Goal: Information Seeking & Learning: Learn about a topic

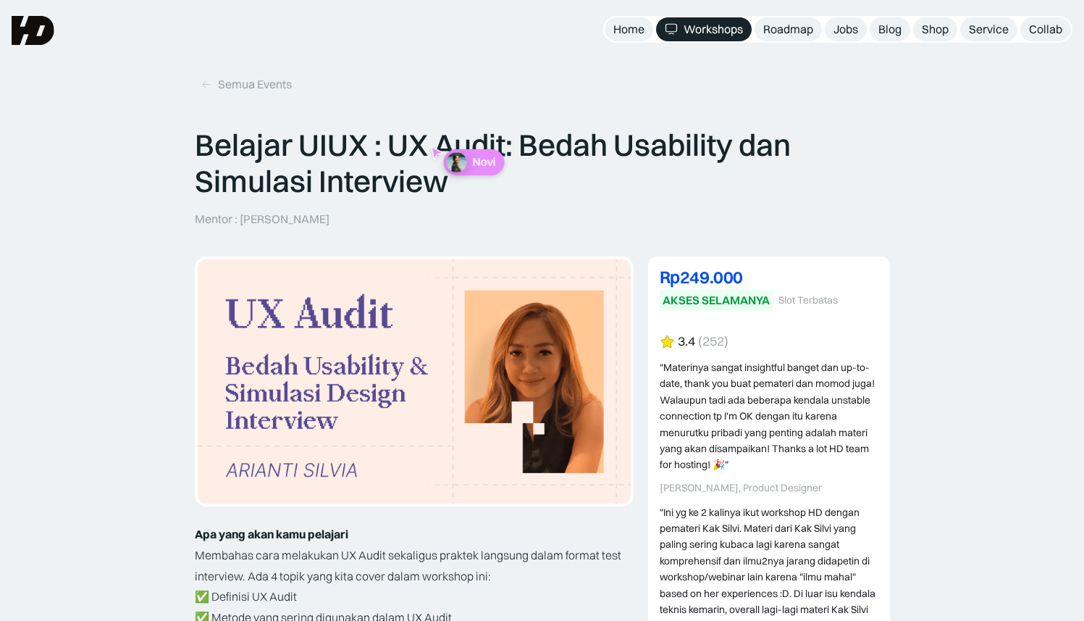
click at [248, 217] on p "Mentor : [PERSON_NAME]" at bounding box center [262, 219] width 135 height 15
click at [225, 78] on div "Semua Events" at bounding box center [255, 84] width 74 height 15
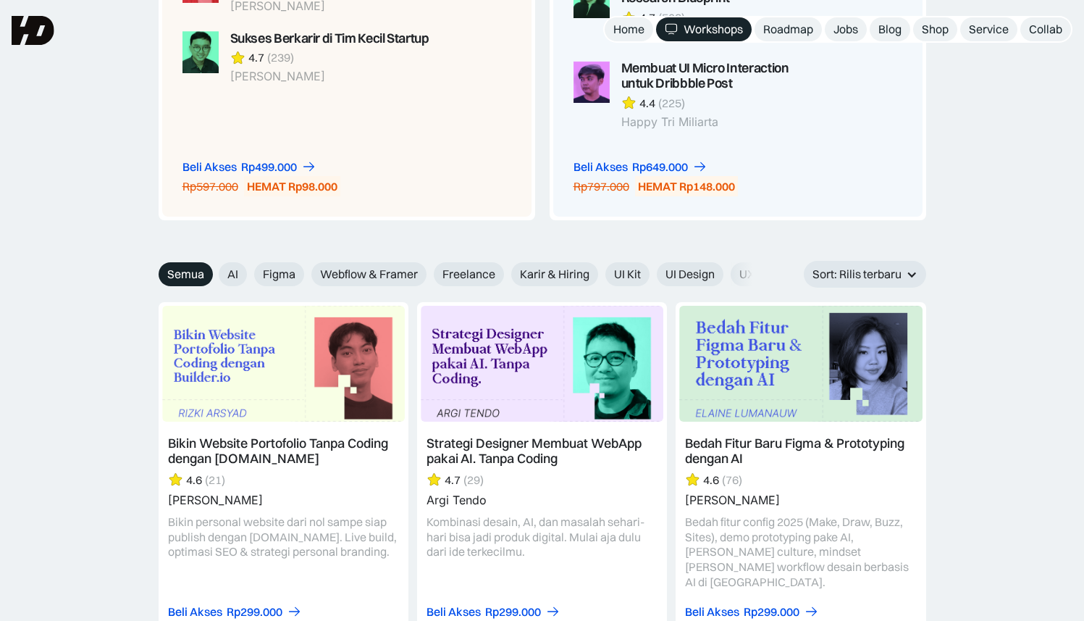
scroll to position [1214, 0]
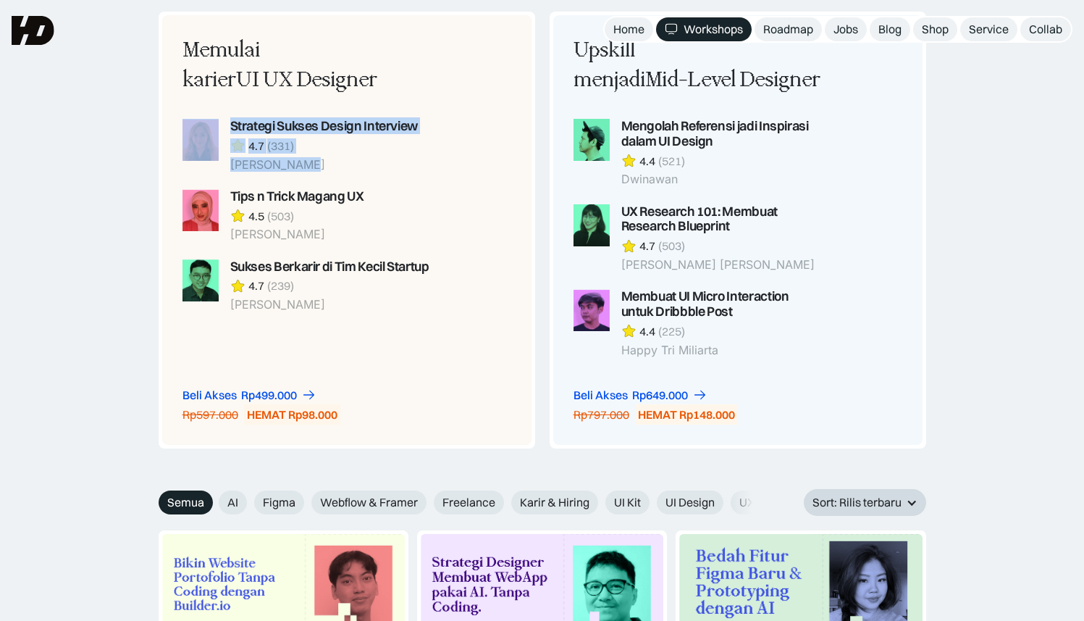
click at [858, 502] on div "Sort: Rilis terbaru" at bounding box center [857, 502] width 89 height 15
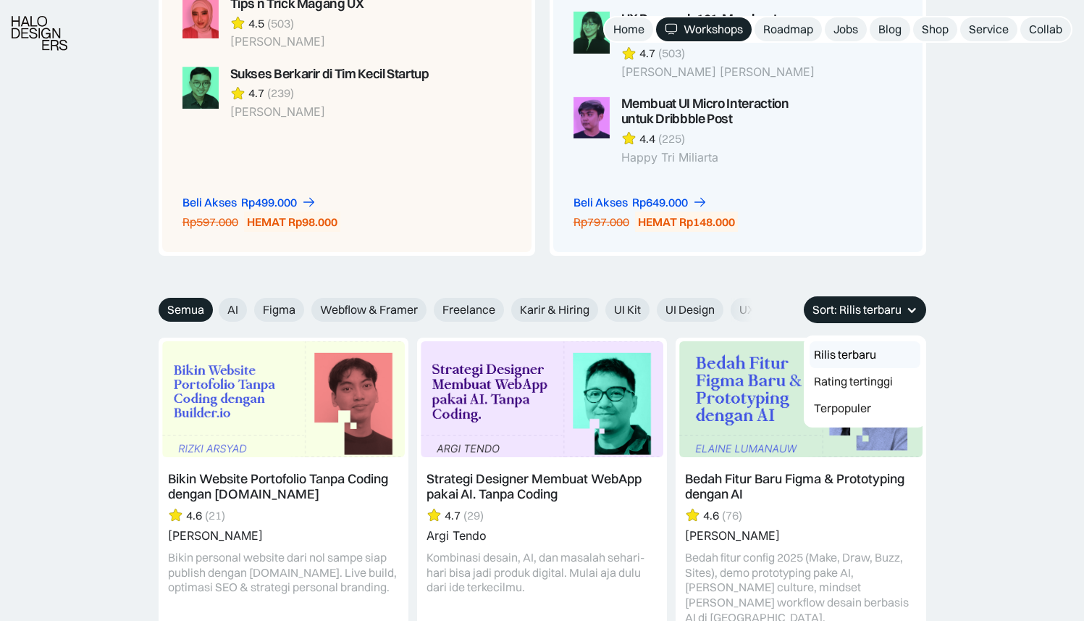
scroll to position [1431, 0]
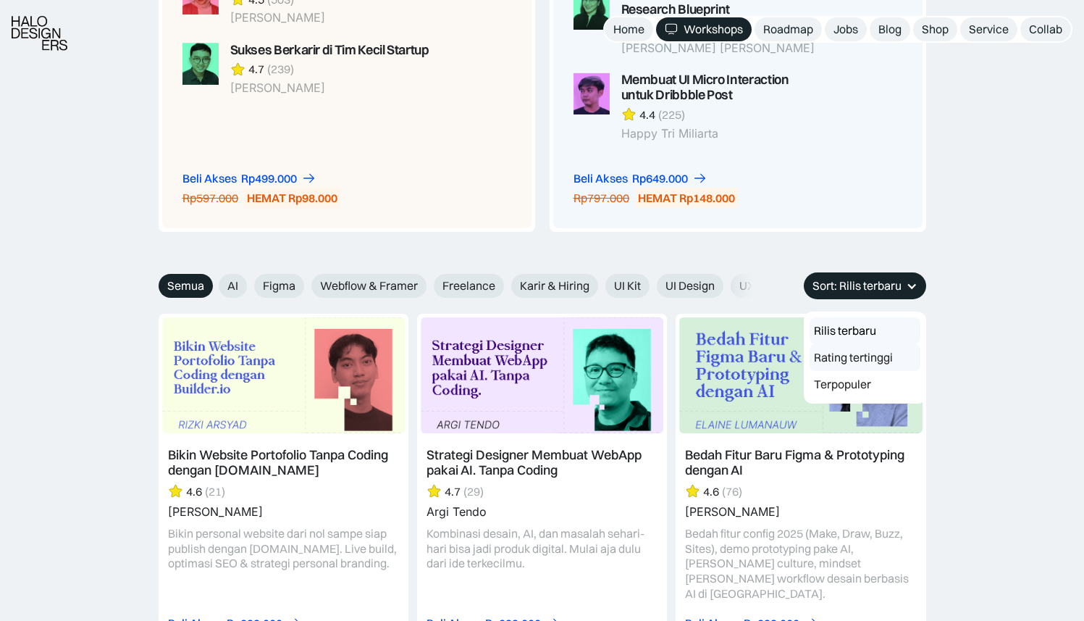
click at [876, 359] on link "Rating tertinggi" at bounding box center [865, 357] width 111 height 27
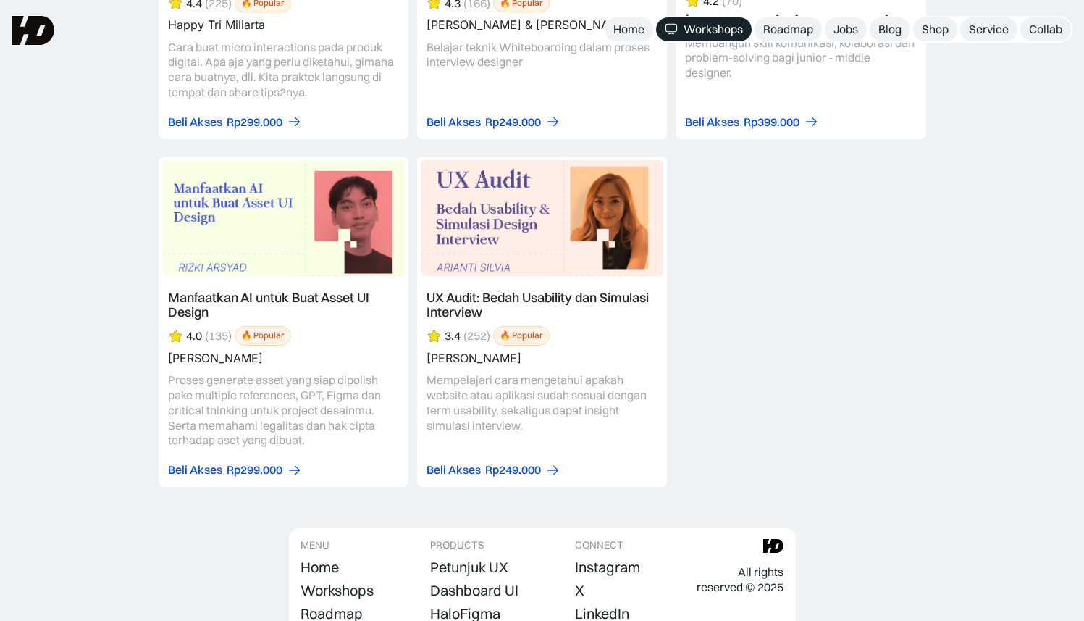
scroll to position [6104, 0]
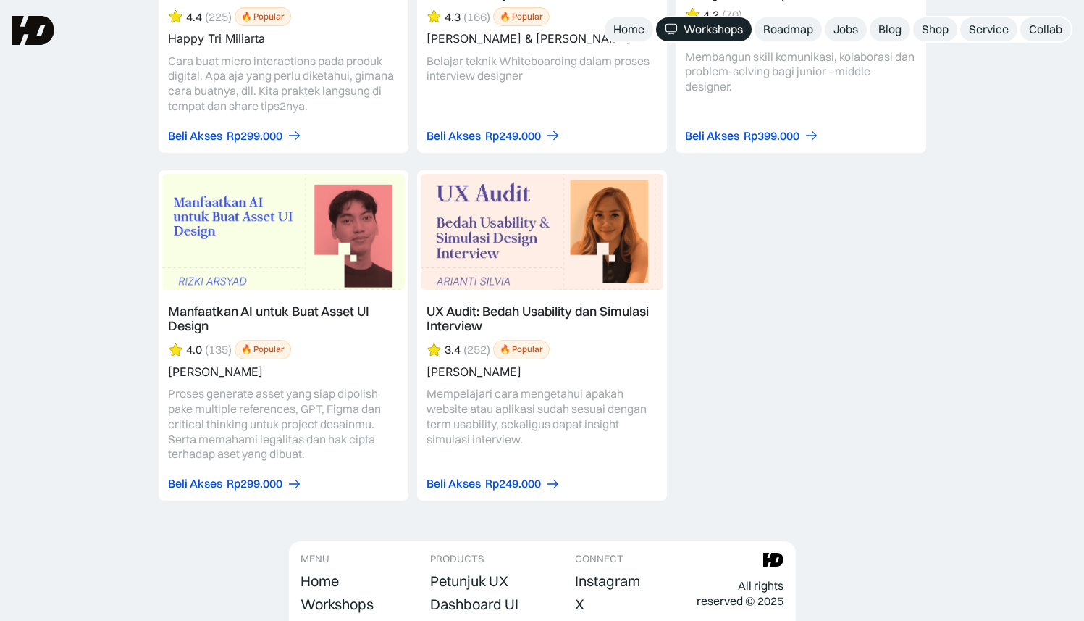
click at [438, 338] on link at bounding box center [542, 335] width 250 height 330
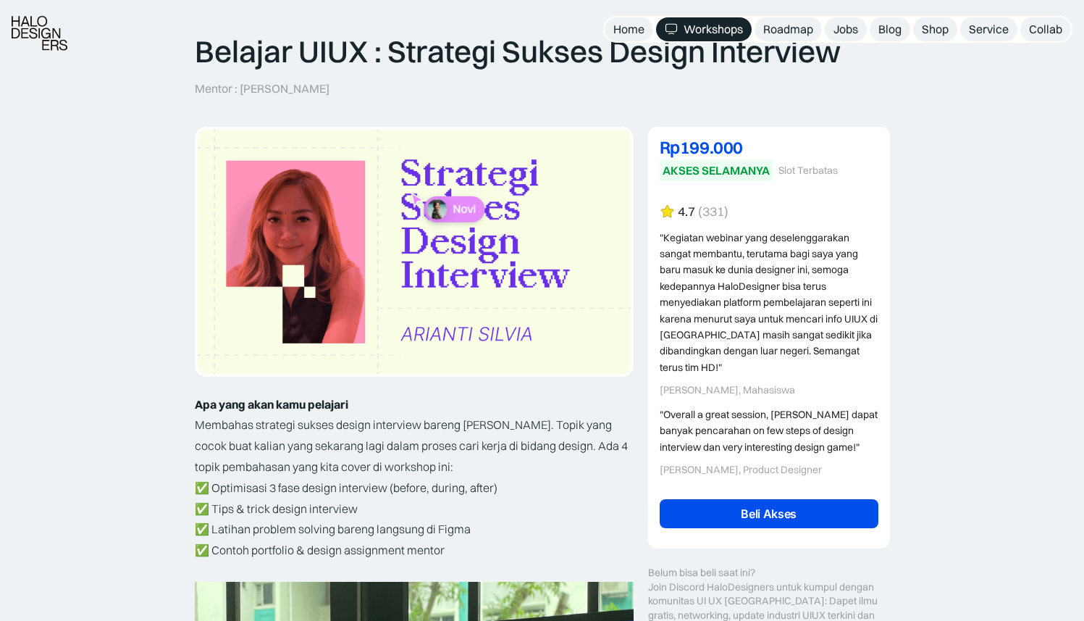
scroll to position [133, 0]
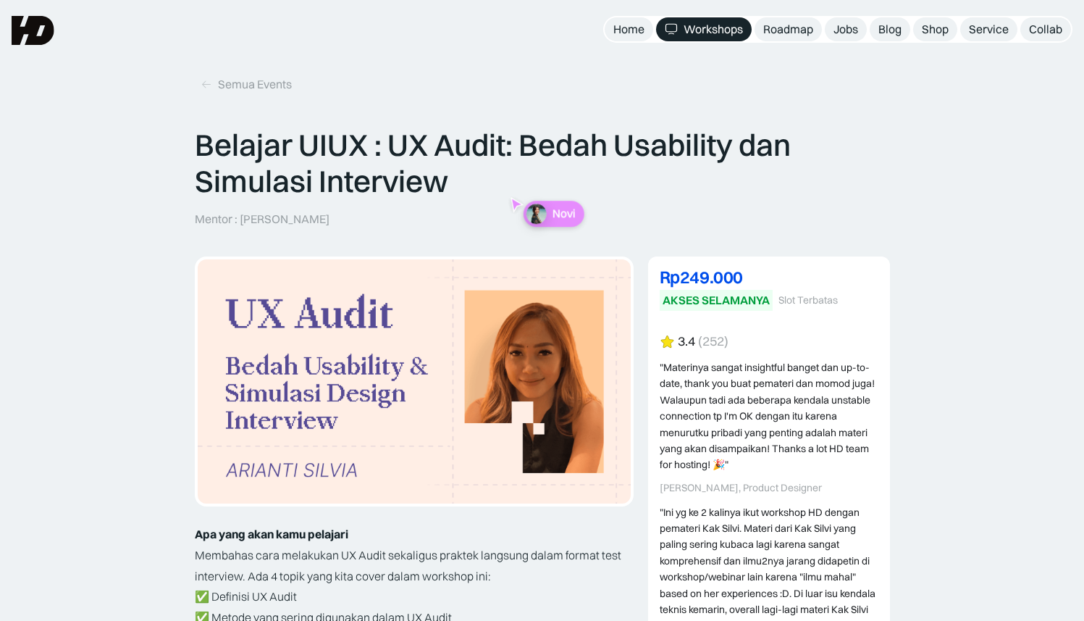
click at [664, 340] on img at bounding box center [667, 342] width 15 height 14
click at [722, 341] on div "(252)" at bounding box center [713, 341] width 30 height 15
click at [678, 343] on div "3.4" at bounding box center [686, 341] width 17 height 15
click at [673, 343] on img at bounding box center [667, 342] width 15 height 14
